Goal: Information Seeking & Learning: Learn about a topic

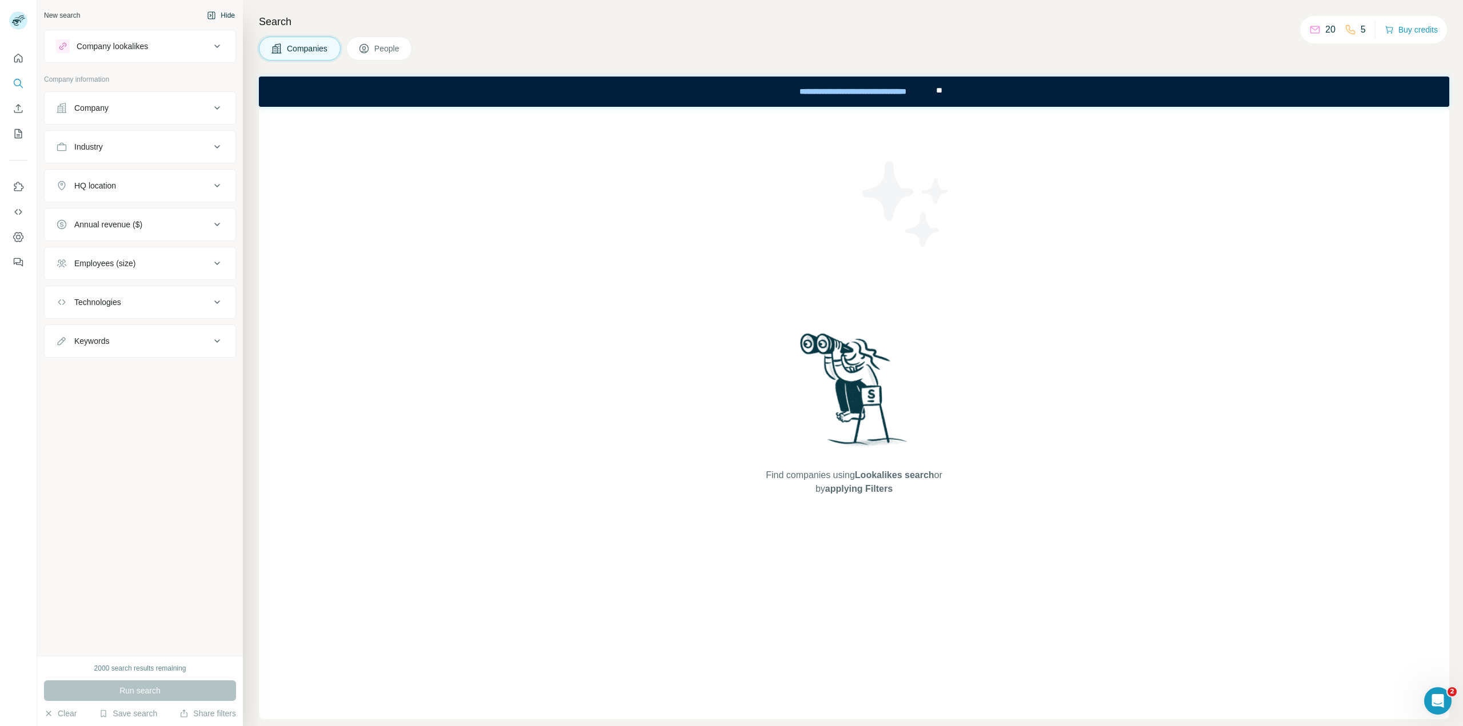
click at [221, 21] on button "Hide" at bounding box center [221, 15] width 44 height 17
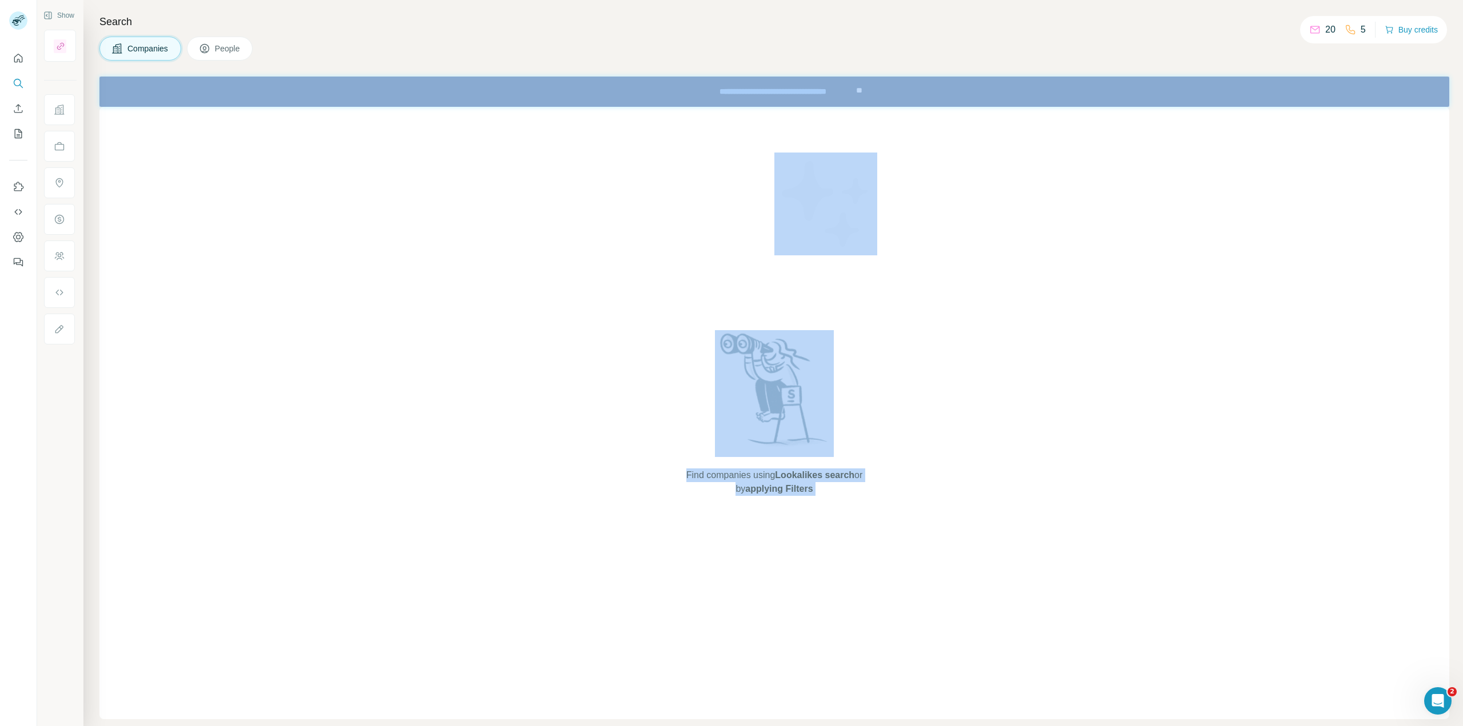
drag, startPoint x: 1307, startPoint y: 27, endPoint x: 1445, endPoint y: 37, distance: 138.6
click at [1445, 37] on div "Show Search Companies People Find companies using Lookalikes search or by apply…" at bounding box center [749, 363] width 1425 height 726
click at [1445, 37] on div "Companies People" at bounding box center [773, 49] width 1349 height 24
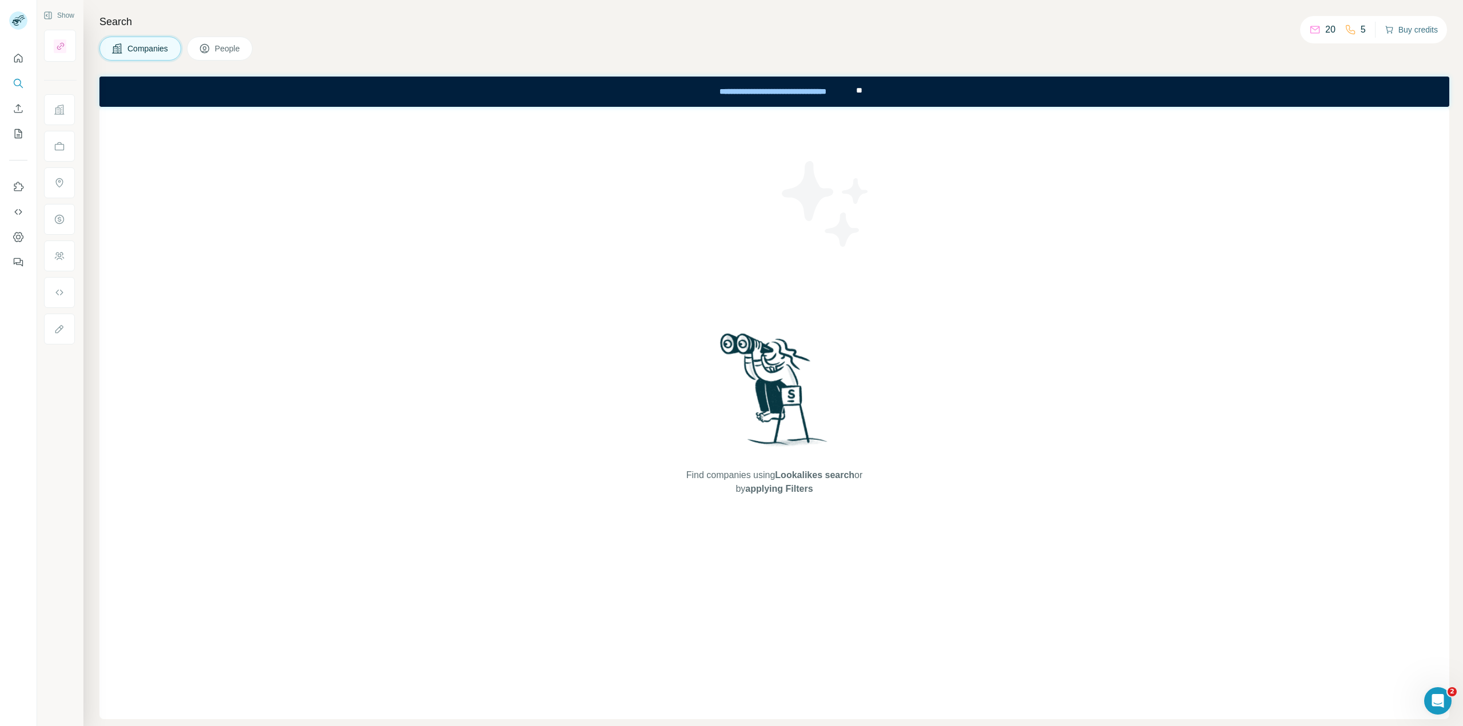
click at [1420, 32] on button "Buy credits" at bounding box center [1410, 30] width 53 height 16
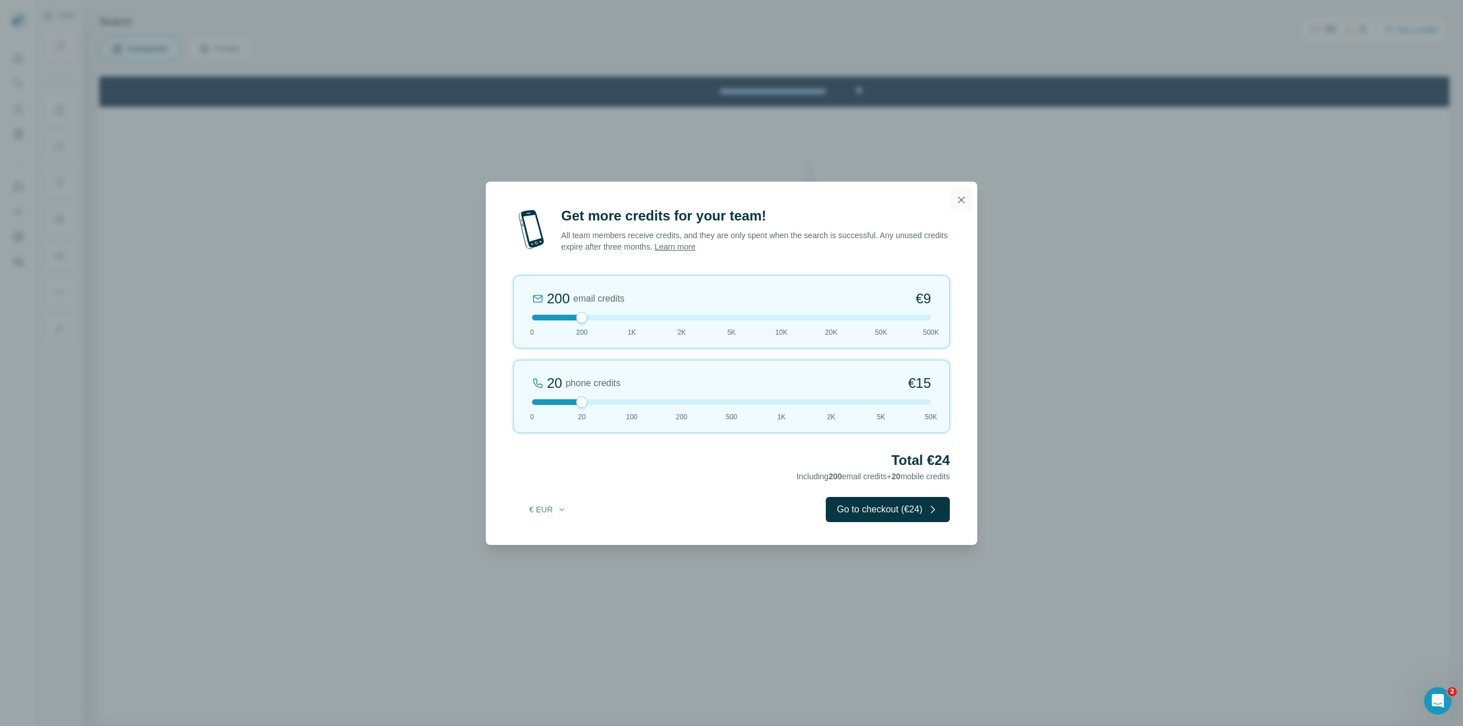
click at [955, 201] on icon "button" at bounding box center [960, 199] width 11 height 11
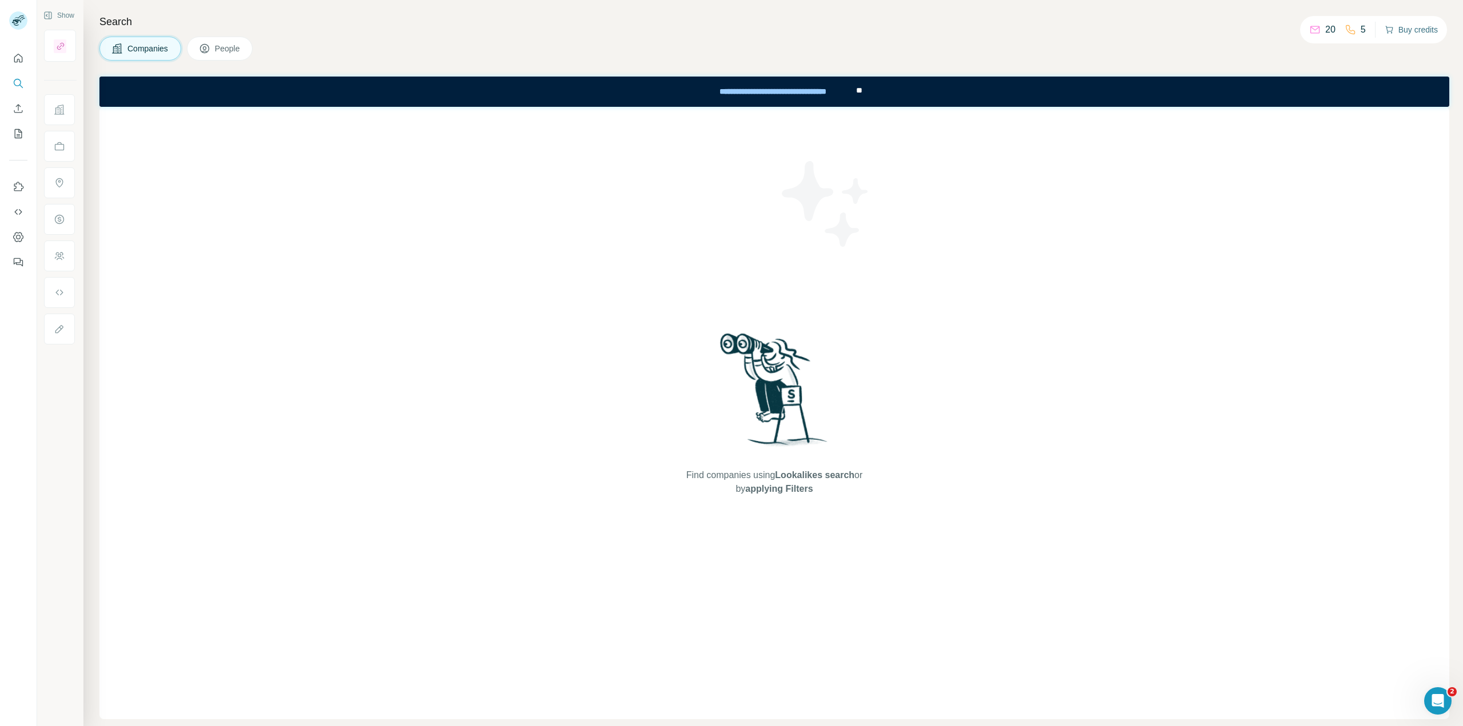
click at [1407, 30] on button "Buy credits" at bounding box center [1410, 30] width 53 height 16
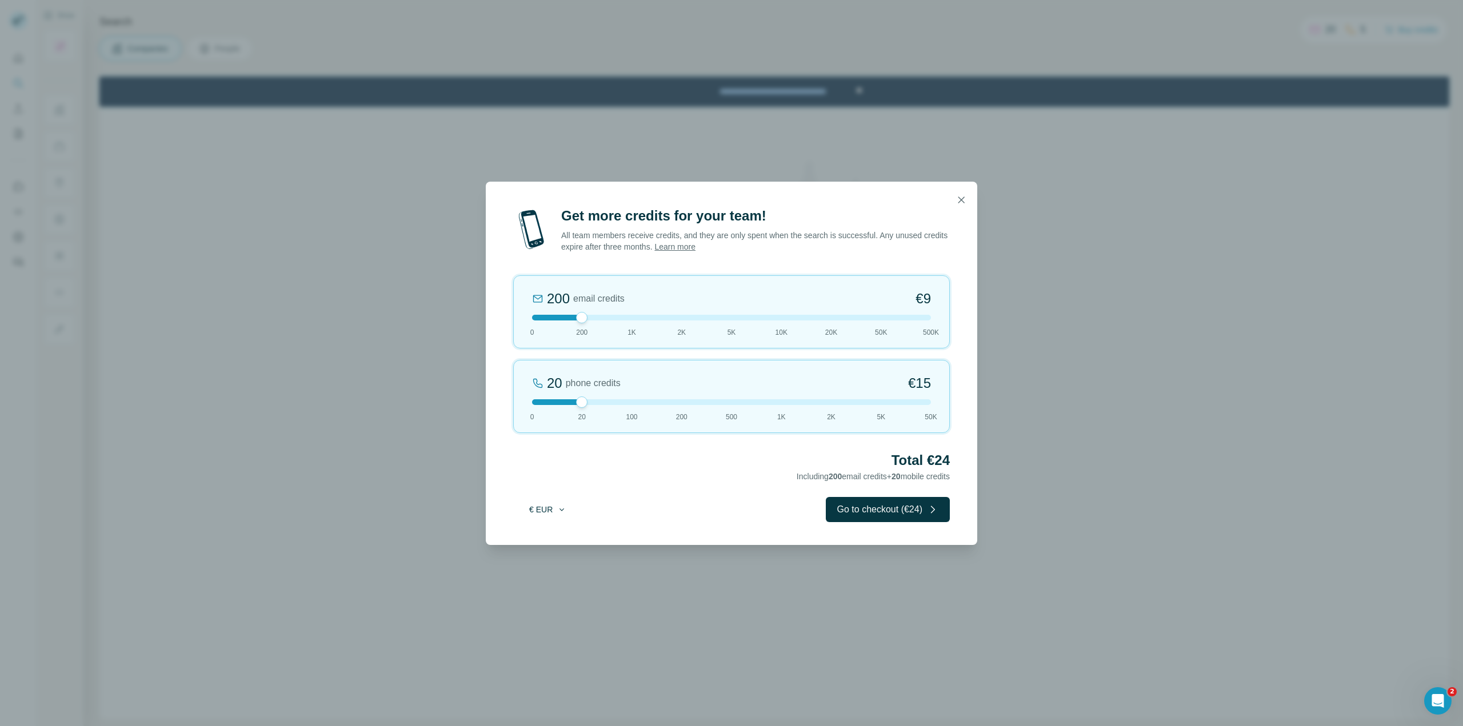
click at [551, 512] on button "€ EUR" at bounding box center [547, 509] width 53 height 21
click at [557, 512] on icon "button" at bounding box center [561, 509] width 9 height 9
click at [963, 203] on icon "button" at bounding box center [961, 200] width 6 height 6
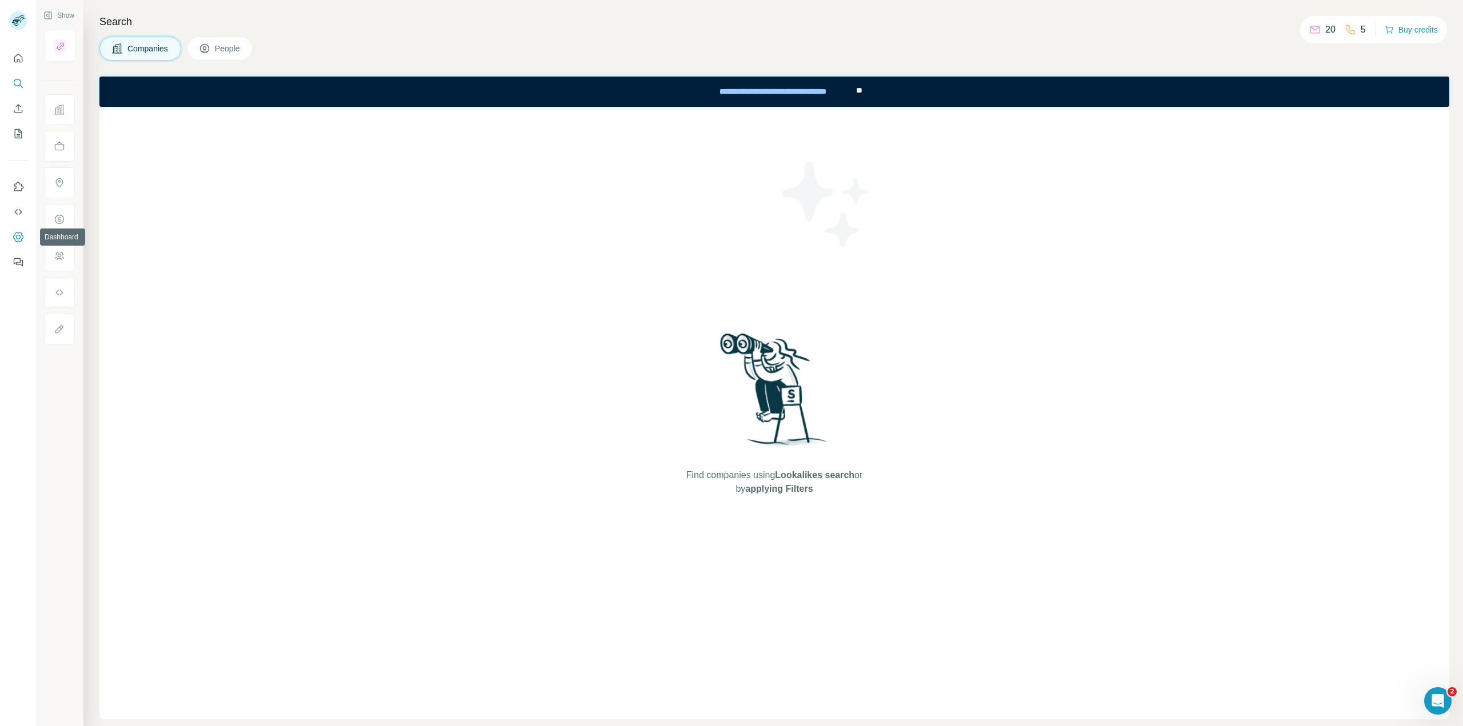
click at [15, 236] on icon "Dashboard" at bounding box center [18, 236] width 11 height 11
click at [20, 107] on icon "Enrich CSV" at bounding box center [18, 108] width 11 height 11
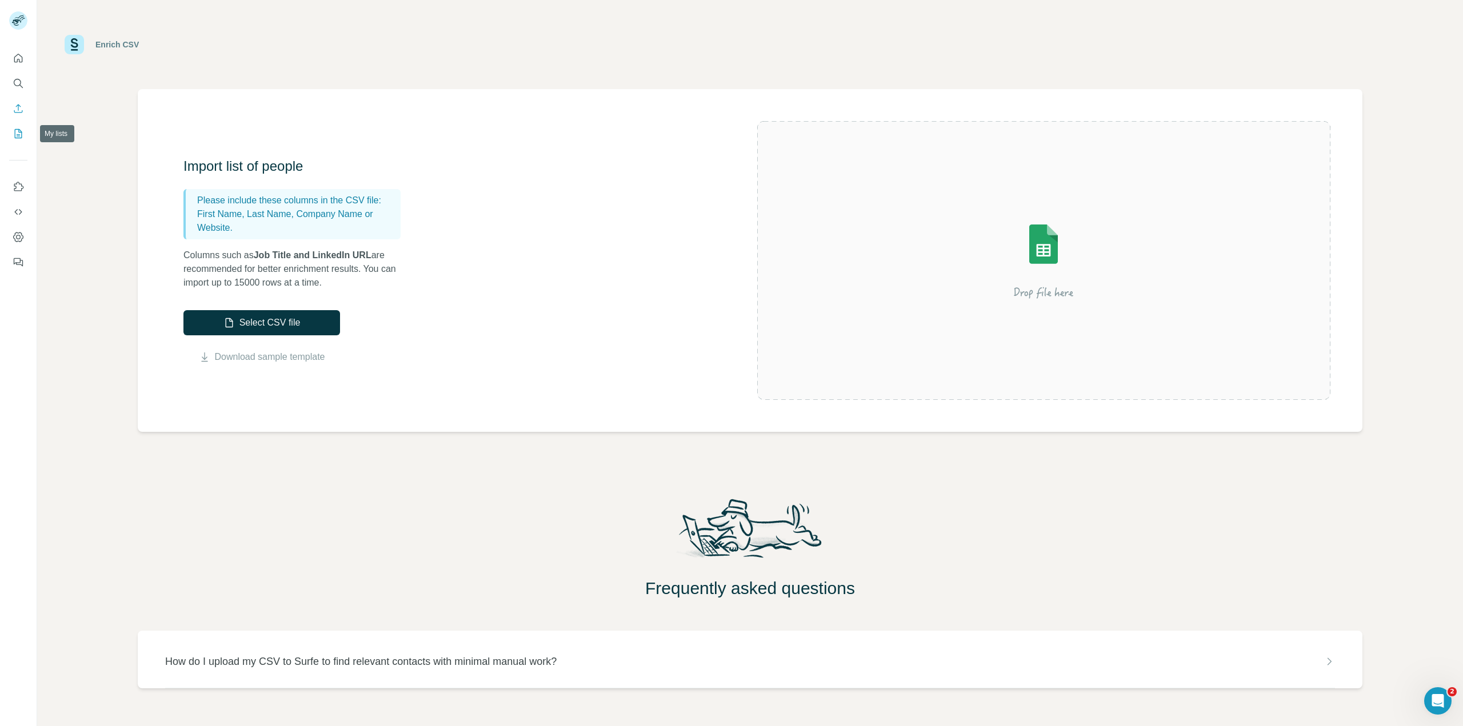
click at [18, 134] on icon "My lists" at bounding box center [20, 132] width 6 height 7
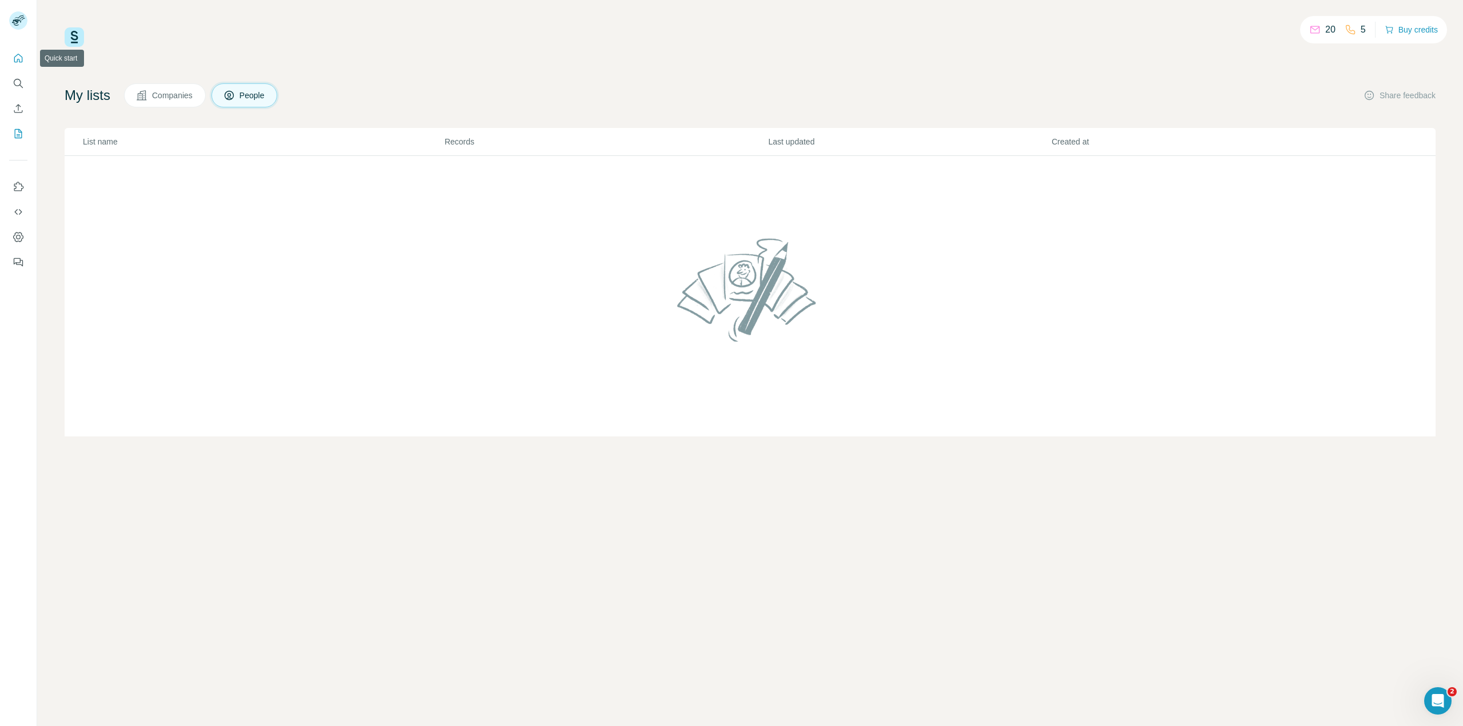
click at [22, 58] on icon "Quick start" at bounding box center [18, 58] width 9 height 9
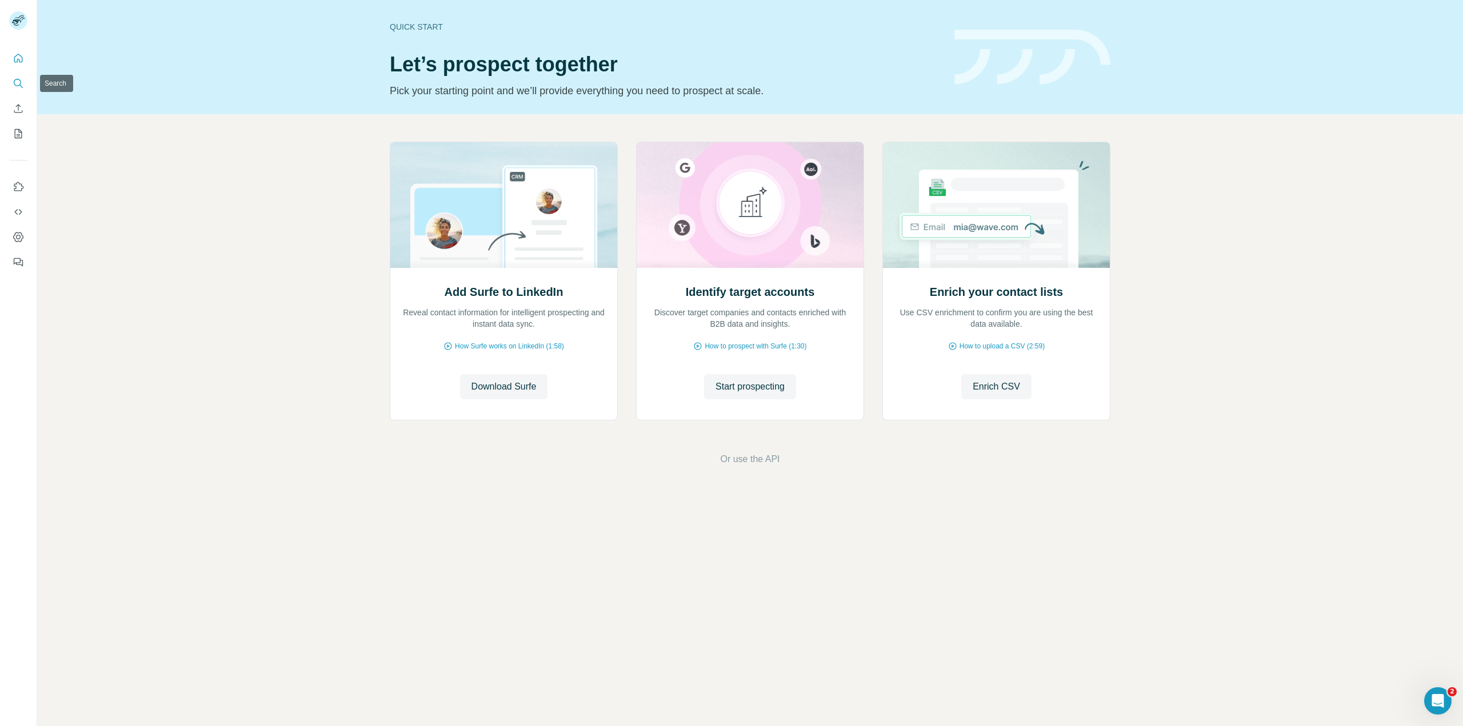
click at [10, 81] on button "Search" at bounding box center [18, 83] width 18 height 21
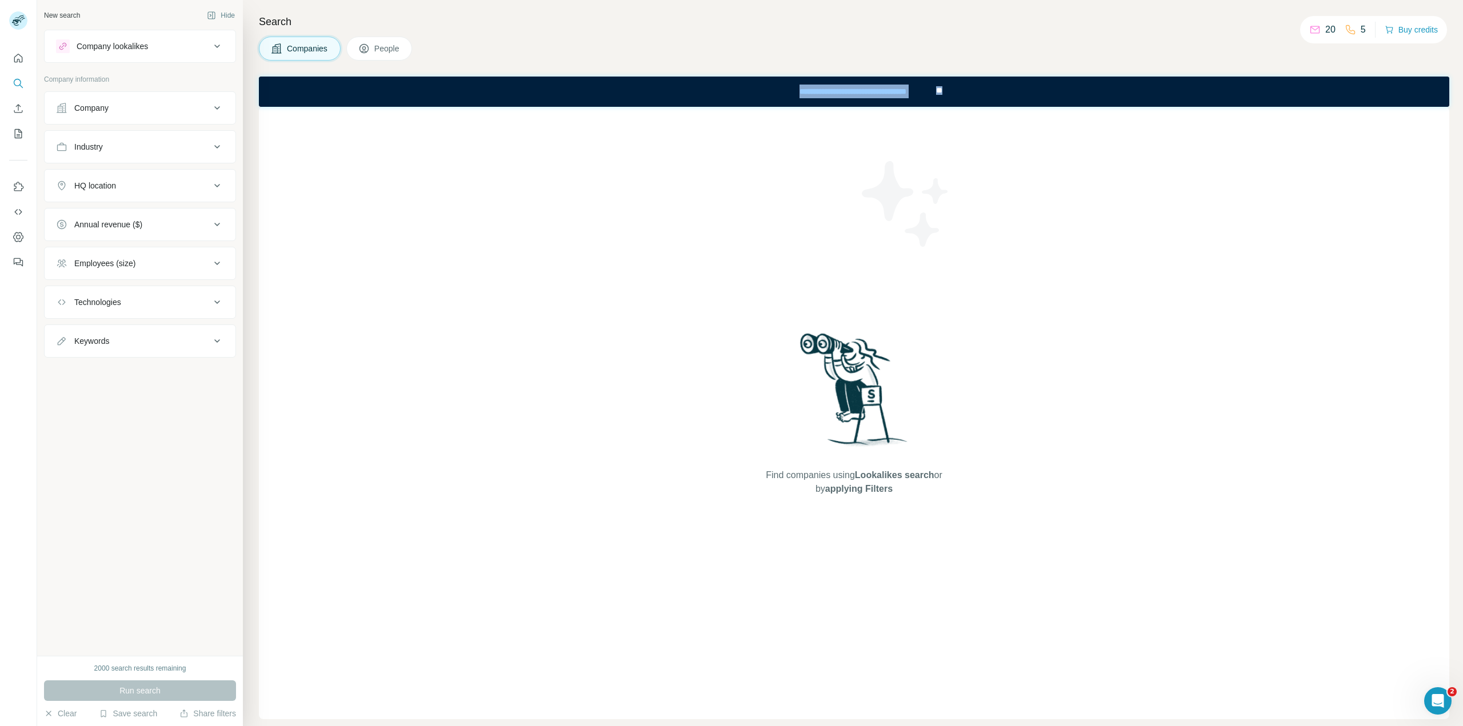
drag, startPoint x: 743, startPoint y: 92, endPoint x: 1049, endPoint y: 85, distance: 306.3
click at [1049, 85] on div "**********" at bounding box center [854, 92] width 1190 height 30
click at [1045, 98] on div "**********" at bounding box center [854, 92] width 1190 height 30
click at [221, 13] on button "Hide" at bounding box center [221, 15] width 44 height 17
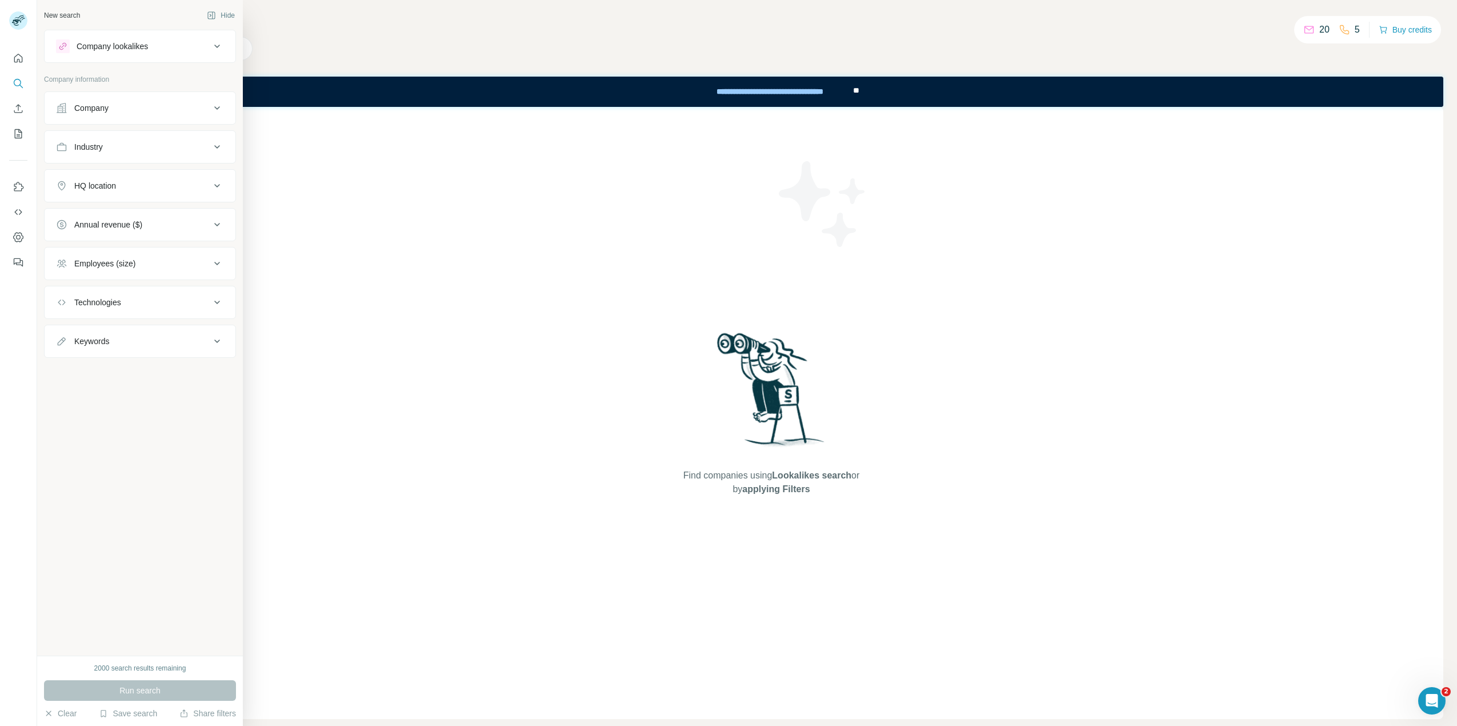
click at [66, 17] on div "New search" at bounding box center [62, 15] width 36 height 10
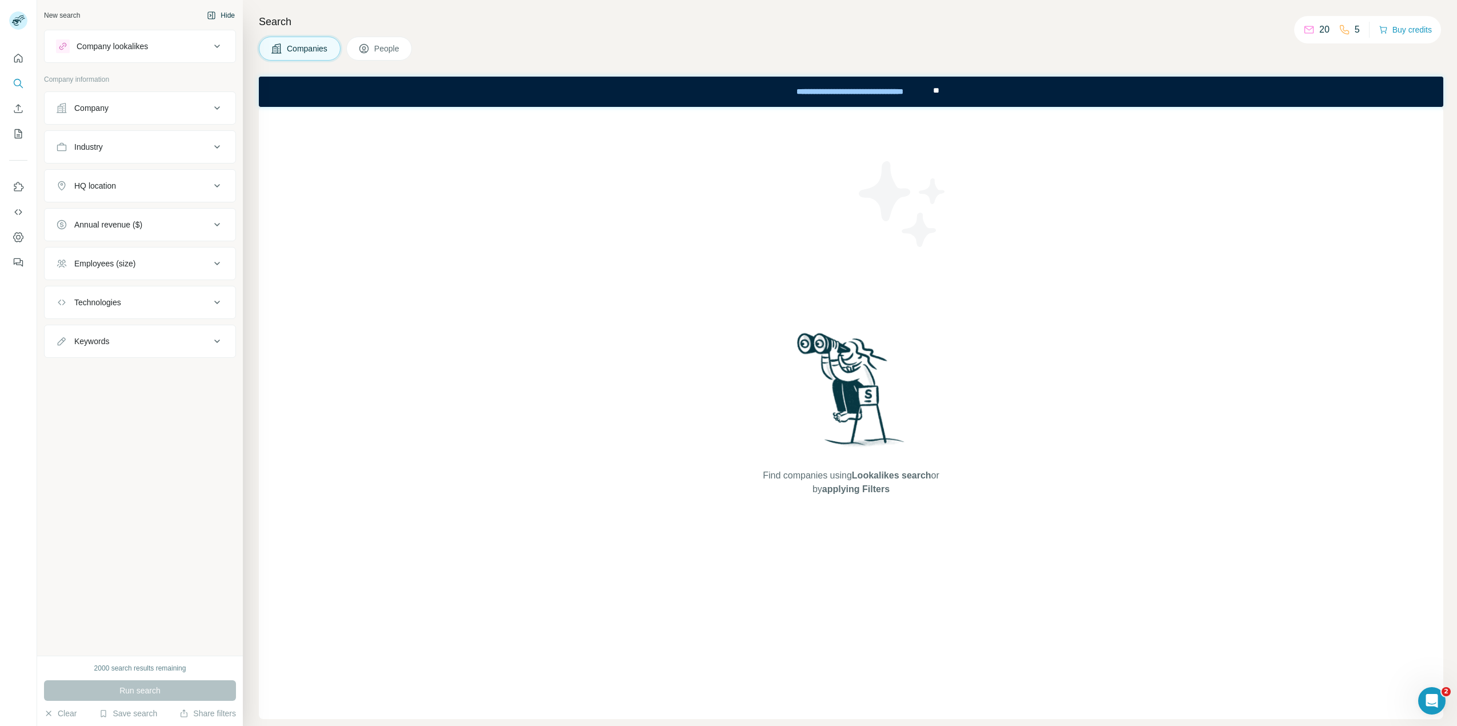
click at [218, 17] on button "Hide" at bounding box center [221, 15] width 44 height 17
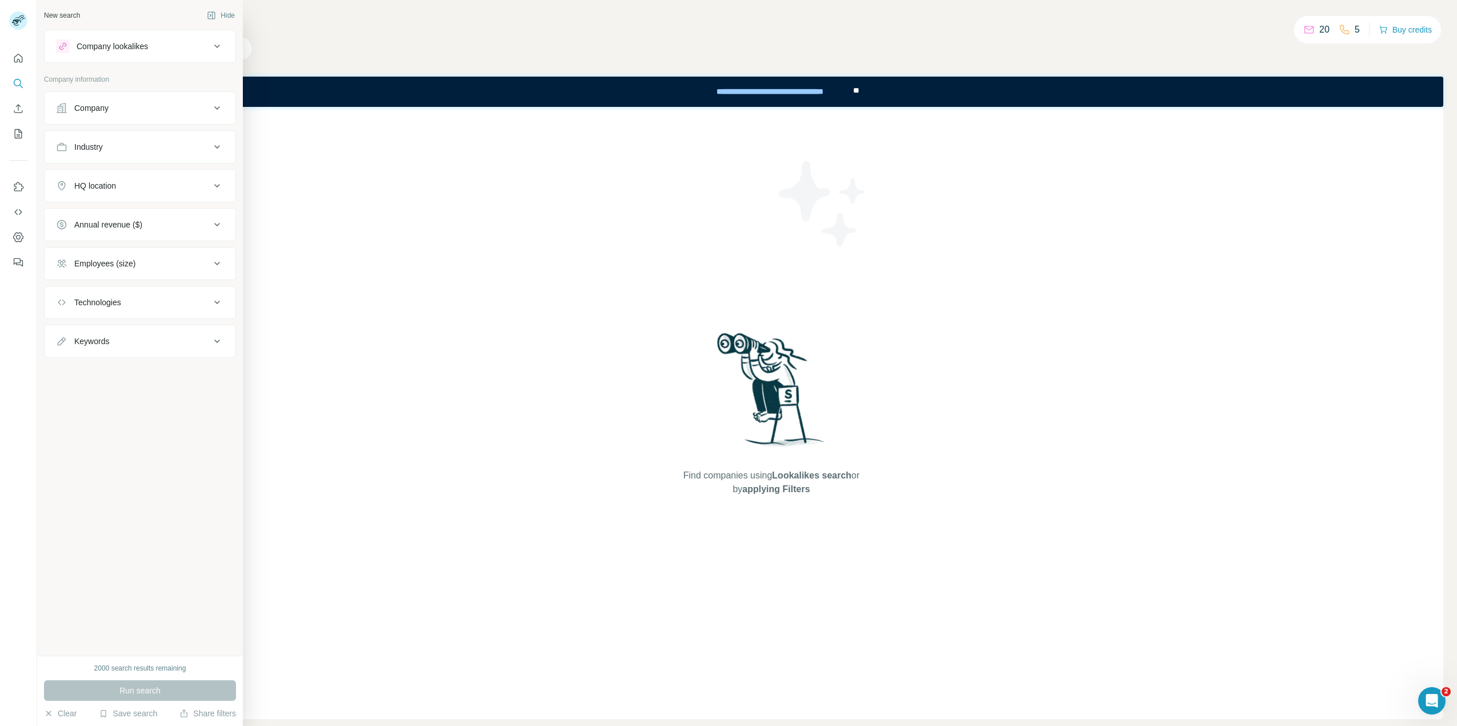
click at [68, 17] on div "New search" at bounding box center [62, 15] width 36 height 10
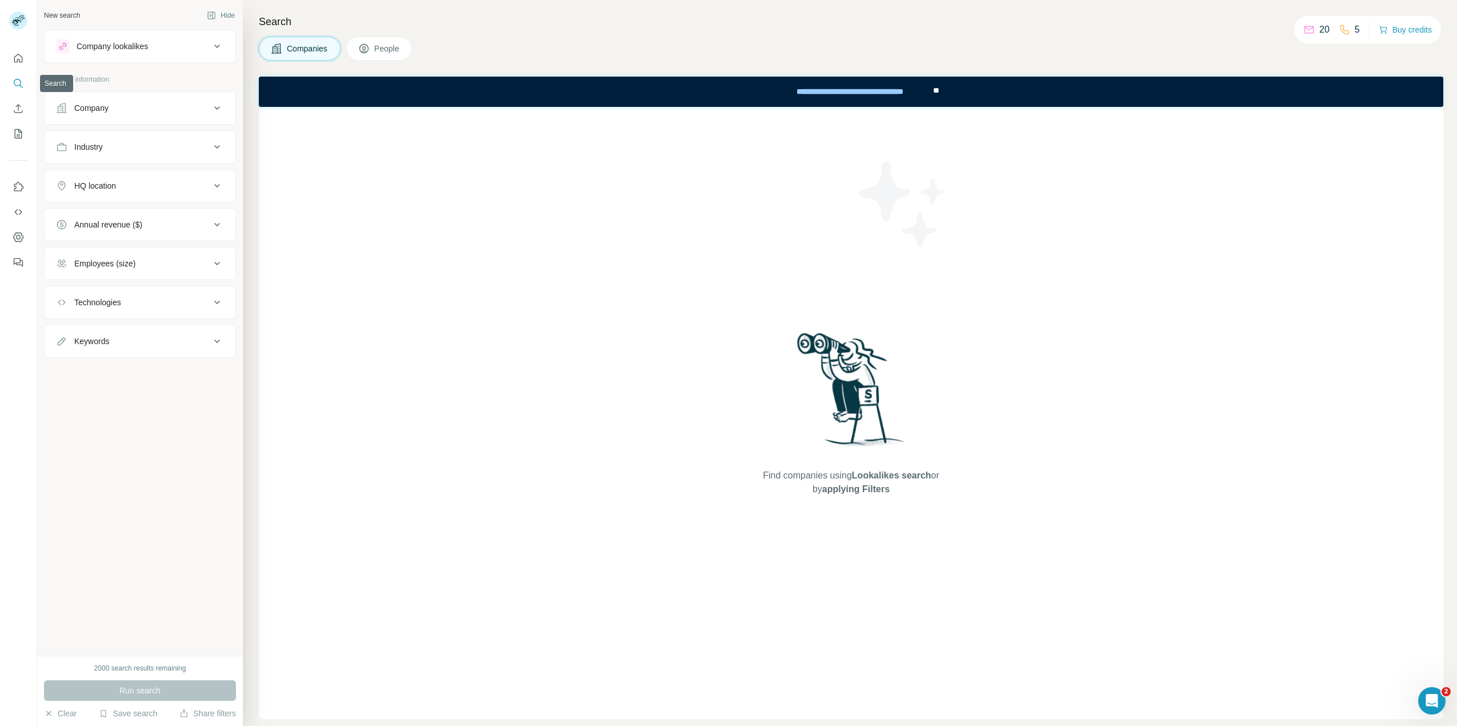
click at [22, 83] on icon "Search" at bounding box center [18, 83] width 11 height 11
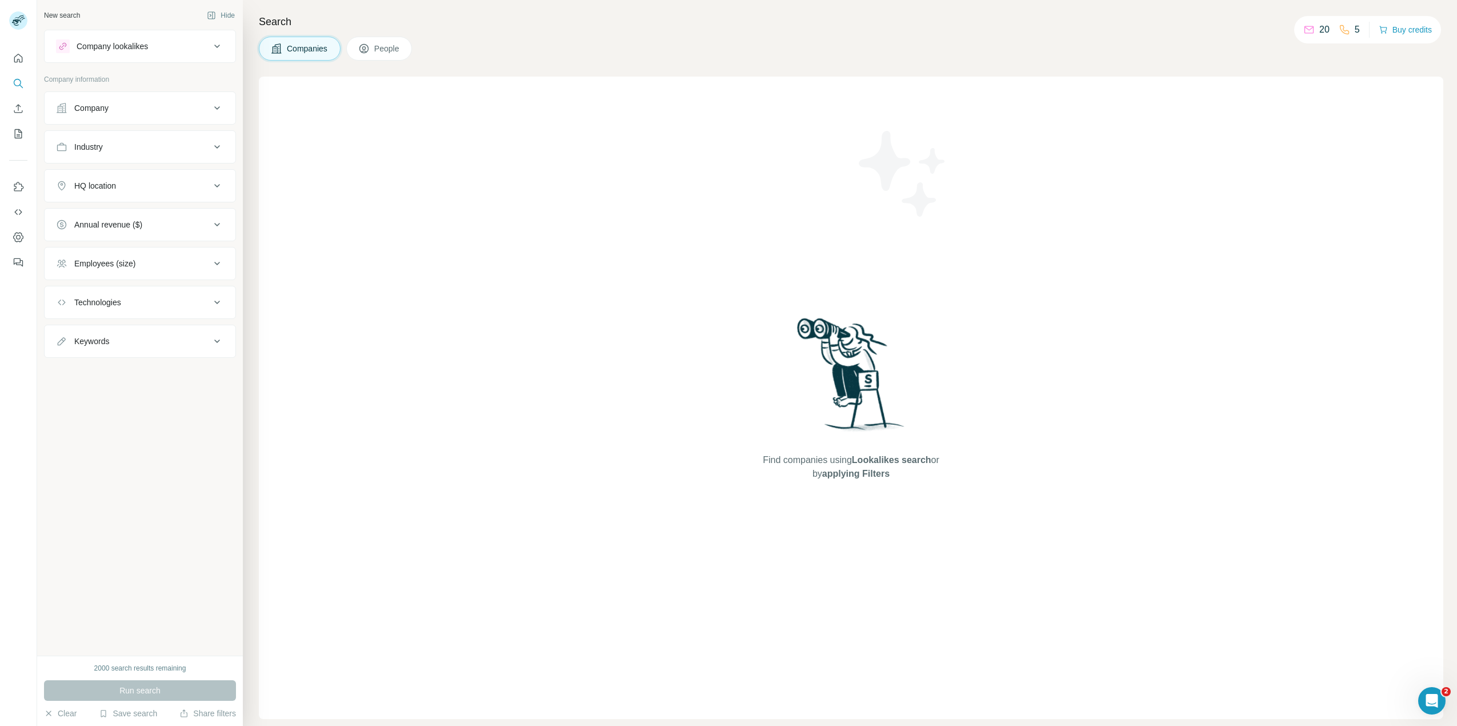
drag, startPoint x: 61, startPoint y: 110, endPoint x: 528, endPoint y: 190, distance: 474.1
click at [528, 190] on div "Find companies using Lookalikes search or by applying Filters" at bounding box center [851, 398] width 1184 height 642
